Goal: Use online tool/utility: Utilize a website feature to perform a specific function

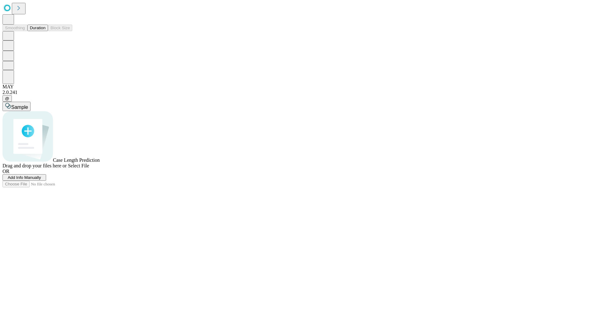
click at [89, 168] on span "Select File" at bounding box center [78, 165] width 21 height 5
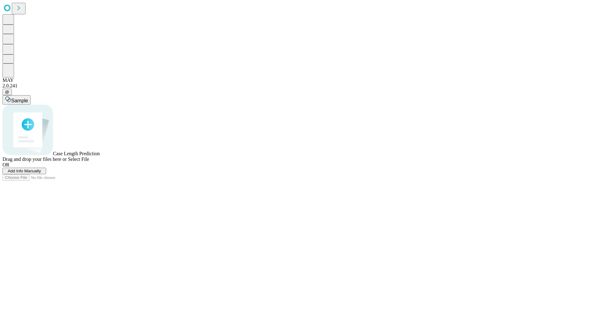
click at [89, 162] on span "Select File" at bounding box center [78, 159] width 21 height 5
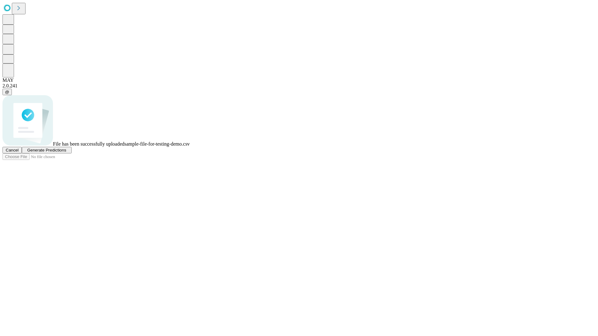
click at [66, 153] on span "Generate Predictions" at bounding box center [46, 150] width 39 height 5
